Goal: Communication & Community: Answer question/provide support

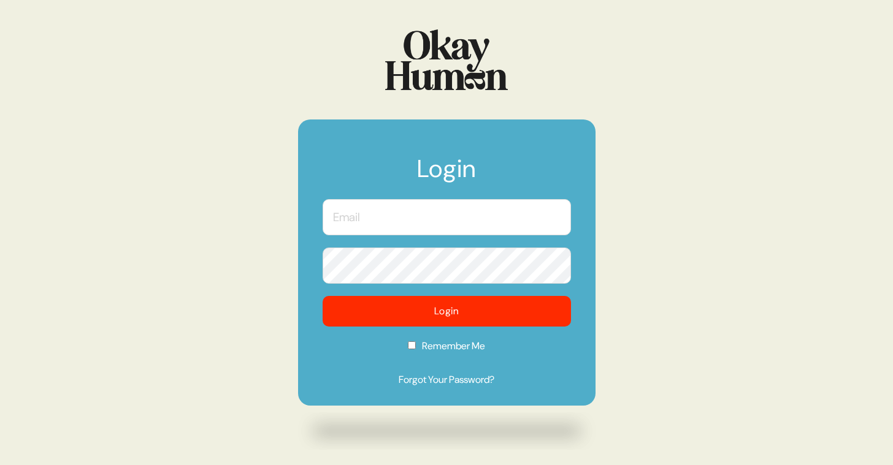
click at [448, 225] on input "text" at bounding box center [447, 217] width 248 height 36
click at [0, 465] on com-1password-button at bounding box center [0, 465] width 0 height 0
type input "[PERSON_NAME][EMAIL_ADDRESS][DOMAIN_NAME]"
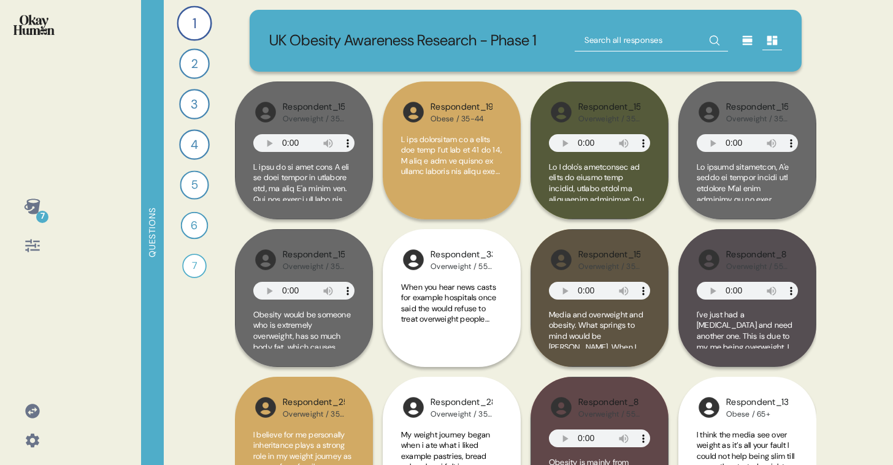
click at [30, 440] on icon at bounding box center [32, 440] width 17 height 17
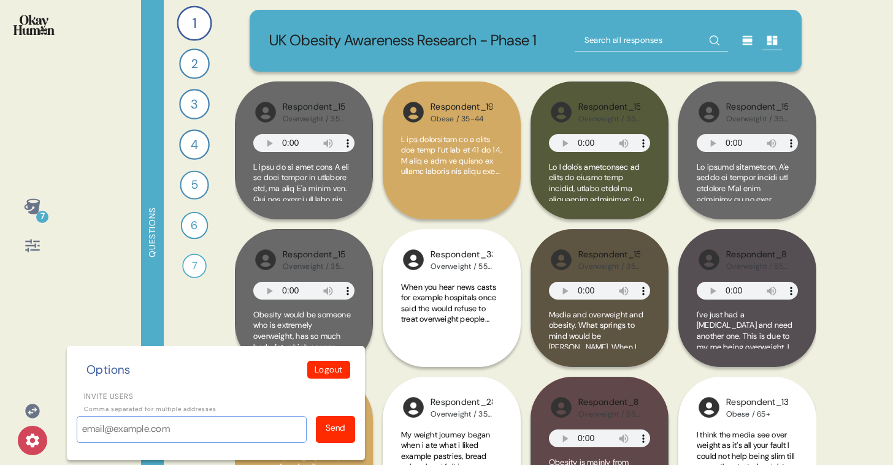
click at [150, 430] on input "Invite users" at bounding box center [192, 429] width 230 height 27
paste input "[EMAIL_ADDRESS][DOMAIN_NAME], [EMAIL_ADDRESS][DOMAIN_NAME], [EMAIL_ADDRESS][DOM…"
type input "[EMAIL_ADDRESS][DOMAIN_NAME], [EMAIL_ADDRESS][DOMAIN_NAME], [EMAIL_ADDRESS][DOM…"
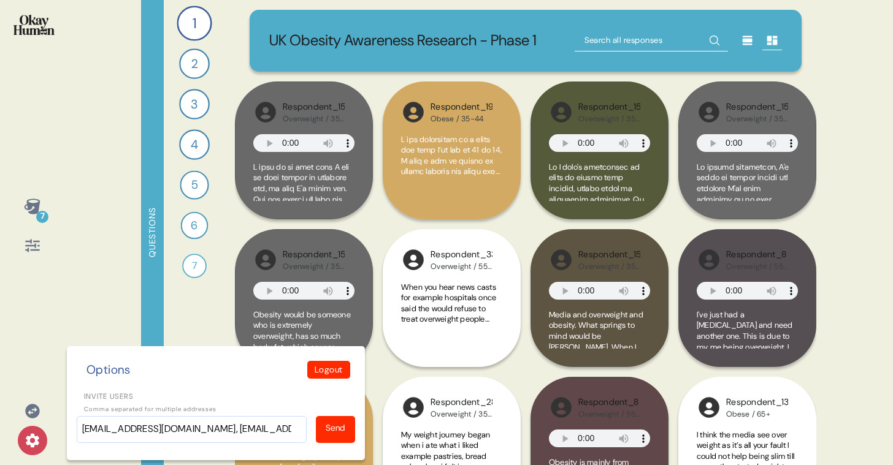
click at [334, 435] on div "Send" at bounding box center [335, 429] width 39 height 27
